Goal: Find contact information

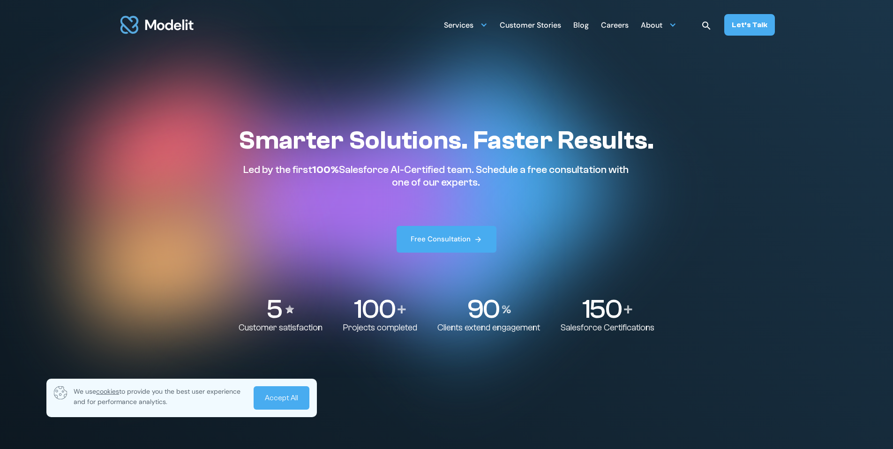
click at [611, 27] on div "Careers" at bounding box center [615, 26] width 28 height 18
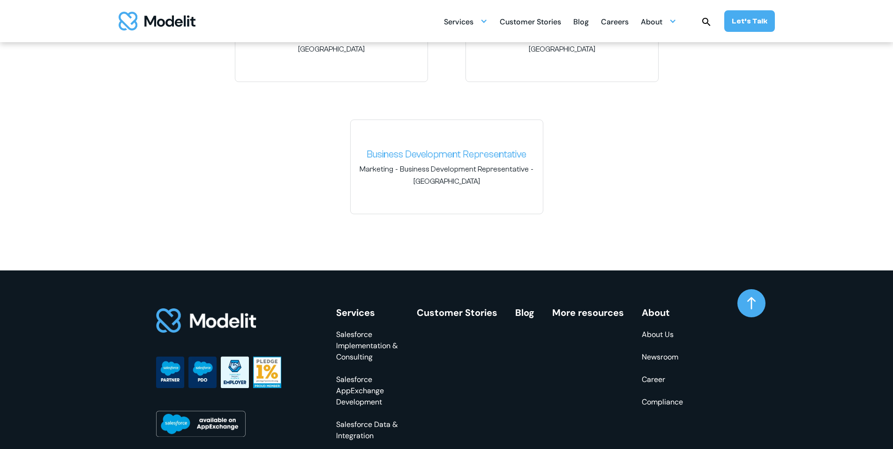
scroll to position [1631, 0]
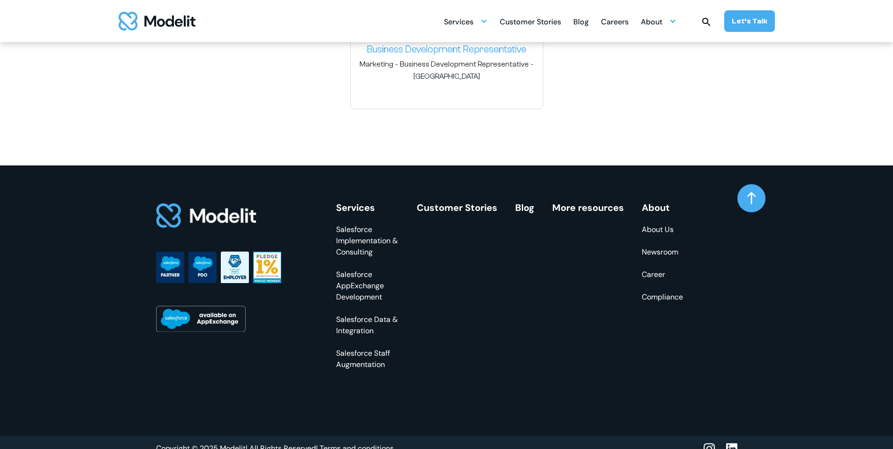
click at [384, 348] on link "Salesforce Staff Augmentation" at bounding box center [367, 359] width 63 height 22
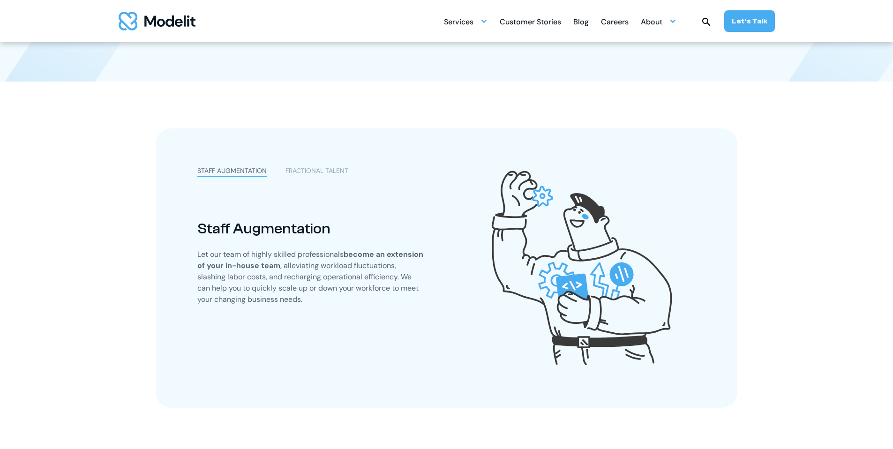
scroll to position [200, 0]
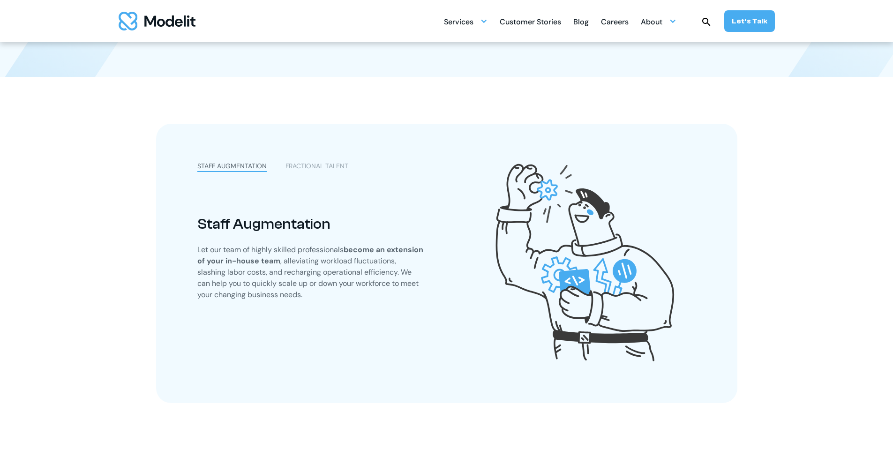
click at [304, 169] on div "FRACTIONAL TALENT" at bounding box center [316, 166] width 63 height 10
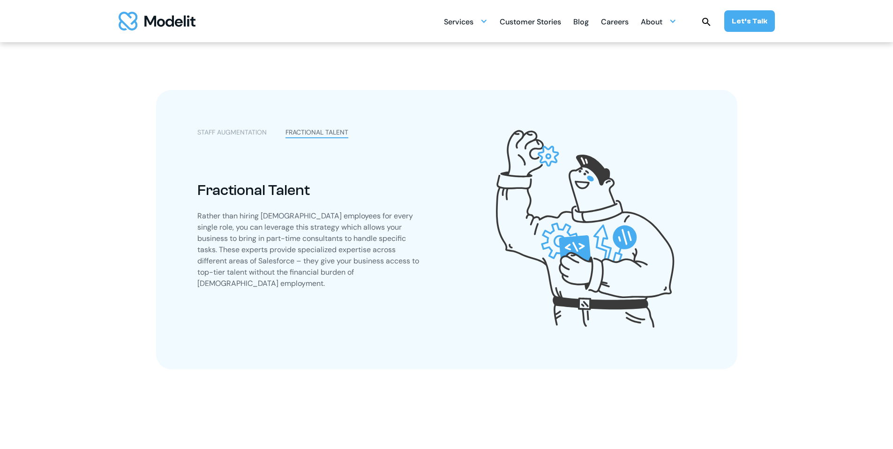
scroll to position [662, 0]
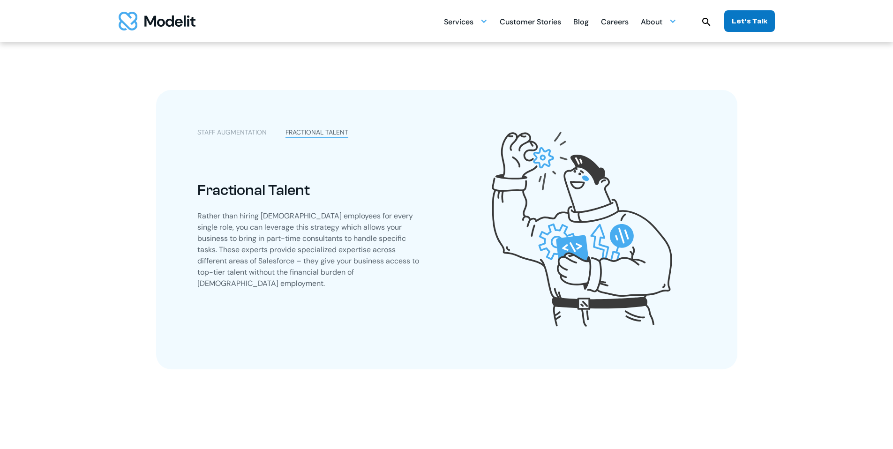
click at [739, 25] on div "Let’s Talk" at bounding box center [749, 21] width 36 height 10
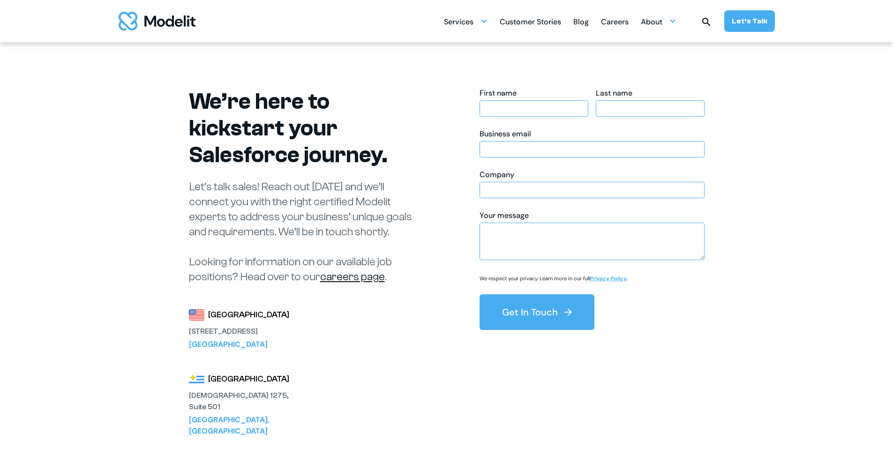
click at [228, 390] on div "[DEMOGRAPHIC_DATA] 1275, Suite 501" at bounding box center [240, 401] width 103 height 22
drag, startPoint x: 228, startPoint y: 371, endPoint x: 158, endPoint y: 369, distance: 70.3
click at [189, 390] on div "Ejido 1275, Suite 501" at bounding box center [240, 401] width 103 height 22
